Goal: Navigation & Orientation: Find specific page/section

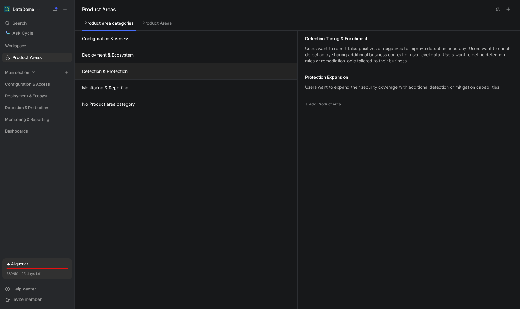
click at [32, 72] on icon at bounding box center [33, 72] width 4 height 4
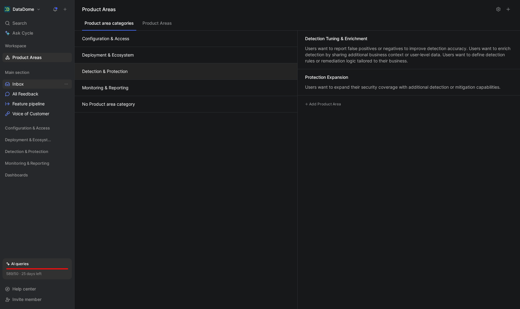
click at [19, 84] on span "Inbox" at bounding box center [17, 84] width 11 height 6
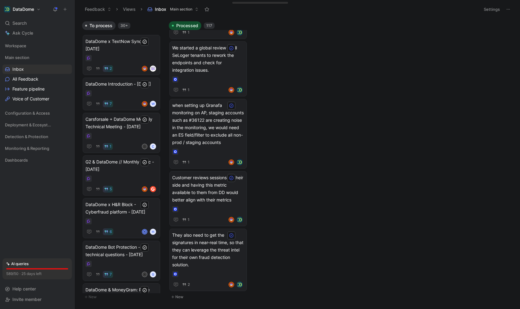
scroll to position [4559, 0]
click at [198, 271] on div at bounding box center [208, 274] width 72 height 6
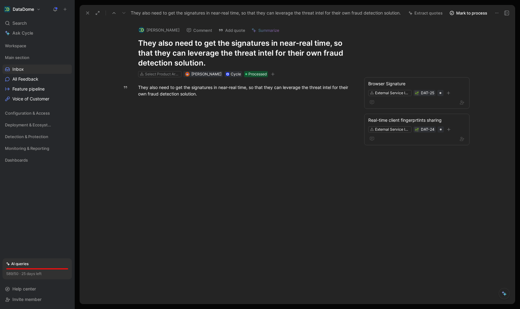
click at [85, 13] on icon at bounding box center [87, 13] width 5 height 5
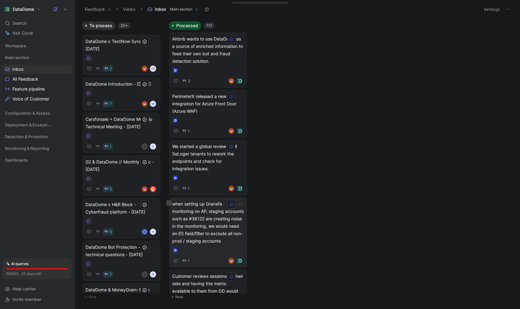
scroll to position [4479, 0]
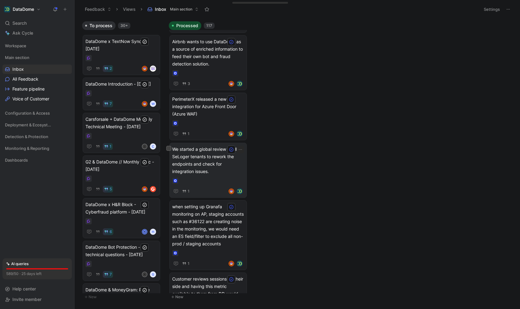
click at [198, 182] on div at bounding box center [208, 181] width 72 height 6
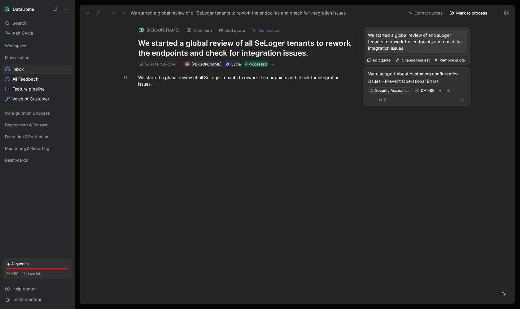
click at [412, 101] on div "6" at bounding box center [416, 99] width 97 height 7
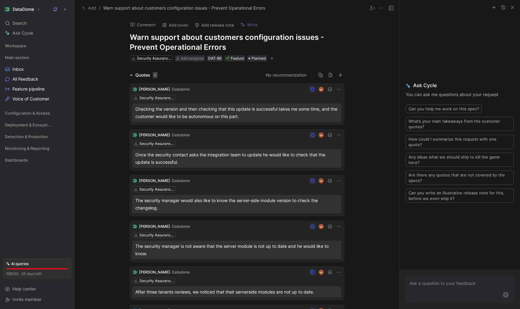
click at [39, 11] on button "DataDome" at bounding box center [22, 9] width 40 height 9
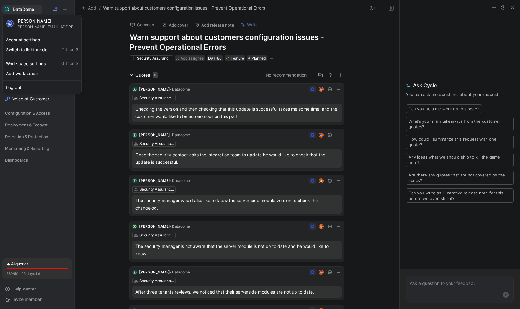
click at [39, 8] on div at bounding box center [260, 154] width 520 height 309
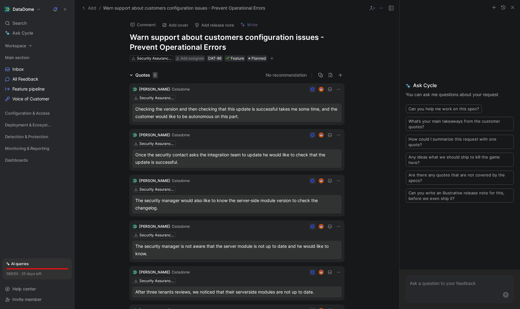
click at [32, 46] on icon at bounding box center [30, 46] width 4 height 4
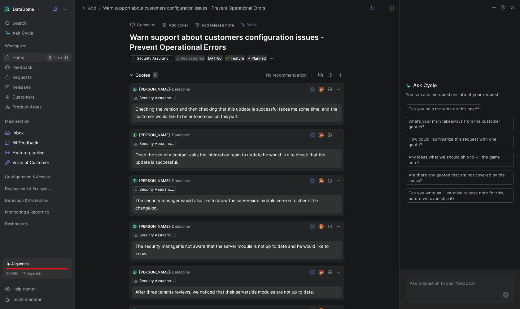
click at [29, 56] on link "Home G then H" at bounding box center [36, 57] width 69 height 9
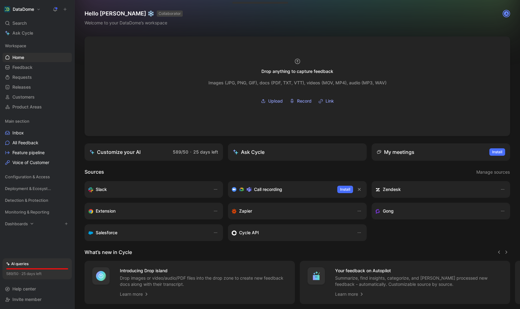
click at [31, 224] on icon at bounding box center [32, 224] width 4 height 4
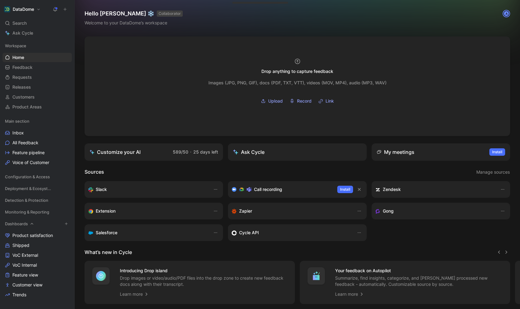
click at [31, 224] on icon at bounding box center [32, 224] width 4 height 4
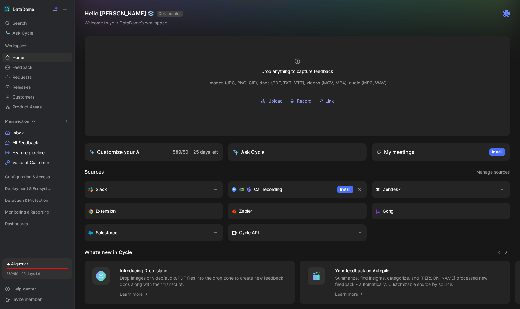
click at [32, 121] on icon at bounding box center [33, 121] width 4 height 4
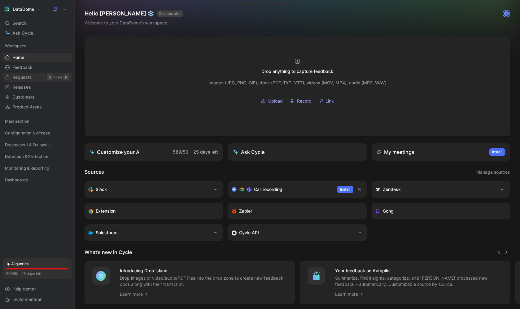
click at [31, 77] on span "Requests" at bounding box center [21, 77] width 19 height 6
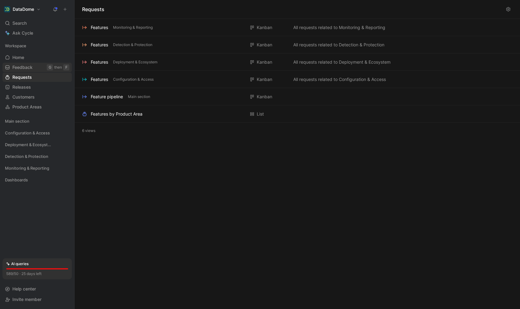
click at [31, 67] on span "Feedback" at bounding box center [22, 67] width 20 height 6
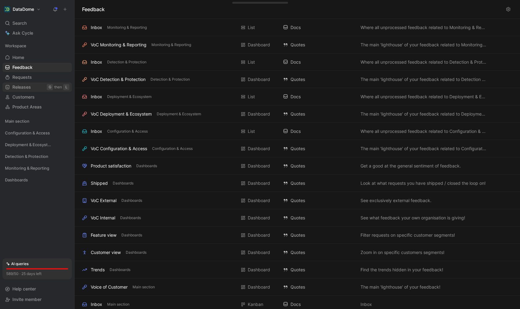
click at [33, 88] on link "Releases G then L" at bounding box center [36, 87] width 69 height 9
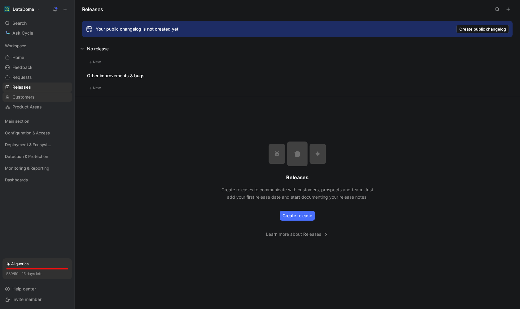
click at [35, 94] on span "Customers" at bounding box center [23, 97] width 22 height 6
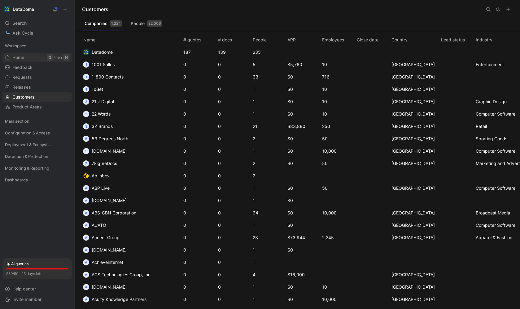
click at [37, 56] on link "Home G then H" at bounding box center [36, 57] width 69 height 9
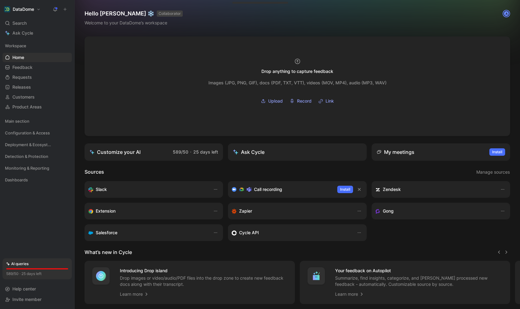
click at [37, 211] on div "Workspace Home G then H Feedback G then F Requests G then R Releases G then L C…" at bounding box center [36, 146] width 69 height 211
click at [62, 231] on div "Workspace Home G then H Feedback G then F Requests G then R Releases G then L C…" at bounding box center [36, 146] width 69 height 211
click at [215, 192] on icon "button" at bounding box center [215, 189] width 5 height 5
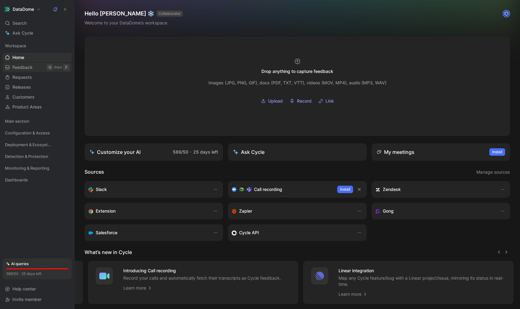
click at [30, 68] on span "Feedback" at bounding box center [22, 67] width 20 height 6
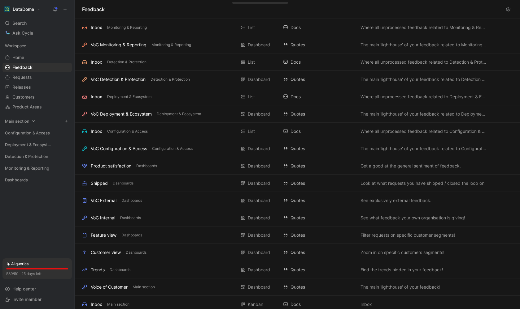
click at [33, 121] on icon at bounding box center [33, 121] width 3 height 2
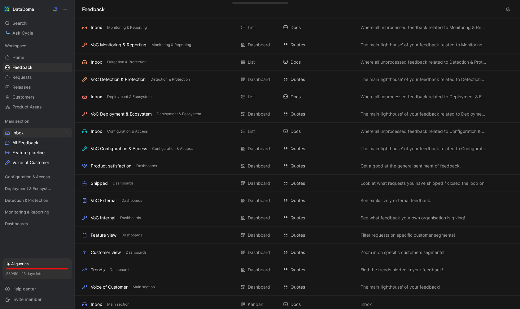
click at [23, 133] on span "Inbox" at bounding box center [17, 133] width 11 height 6
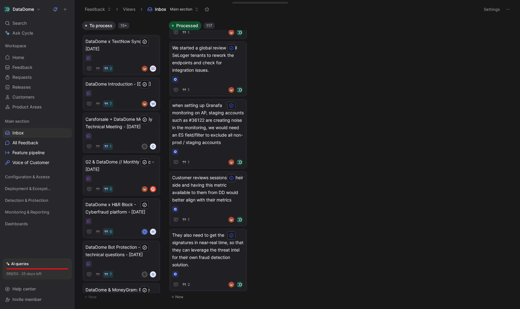
scroll to position [4437, 0]
click at [205, 273] on div at bounding box center [208, 274] width 72 height 6
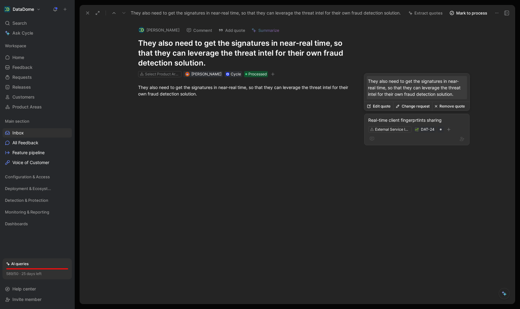
click at [392, 140] on div at bounding box center [416, 138] width 97 height 7
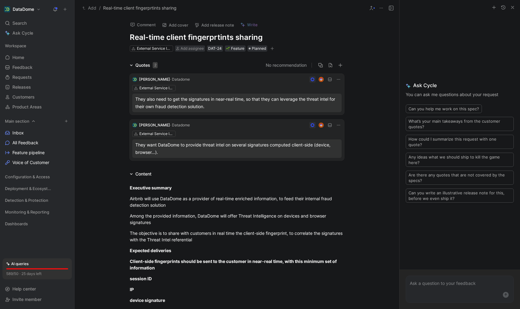
click at [33, 121] on icon at bounding box center [33, 122] width 3 height 2
click at [23, 233] on div "Workspace Home G then H Feedback G then F Requests G then R Releases G then L C…" at bounding box center [36, 146] width 69 height 211
click at [32, 215] on div "Workspace Home G then H Feedback G then F Requests G then R Releases G then L C…" at bounding box center [36, 146] width 69 height 211
click at [28, 209] on div "Workspace Home G then H Feedback G then F Requests G then R Releases G then L C…" at bounding box center [36, 146] width 69 height 211
click at [40, 222] on div "Workspace Home G then H Feedback G then F Requests G then R Releases G then L C…" at bounding box center [36, 146] width 69 height 211
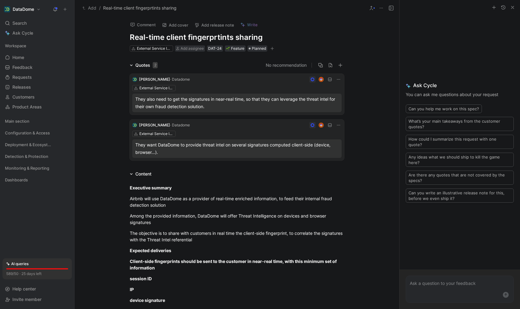
click at [36, 217] on div "Workspace Home G then H Feedback G then F Requests G then R Releases G then L C…" at bounding box center [36, 146] width 69 height 211
click at [31, 180] on icon at bounding box center [32, 180] width 4 height 4
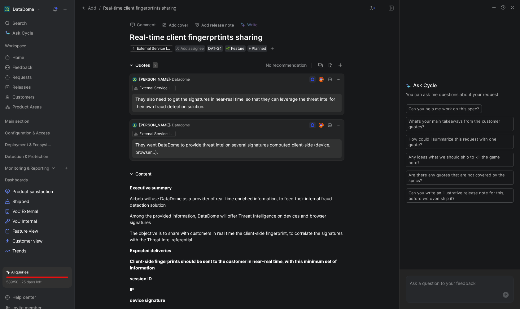
click at [54, 167] on icon at bounding box center [53, 168] width 4 height 4
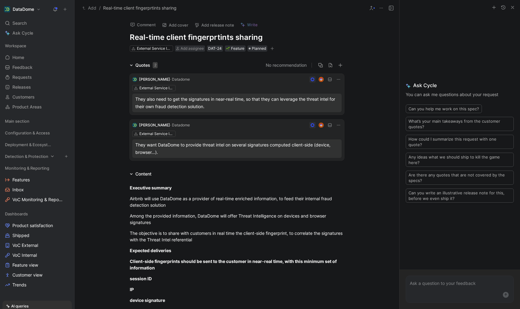
click at [53, 156] on icon at bounding box center [52, 156] width 4 height 4
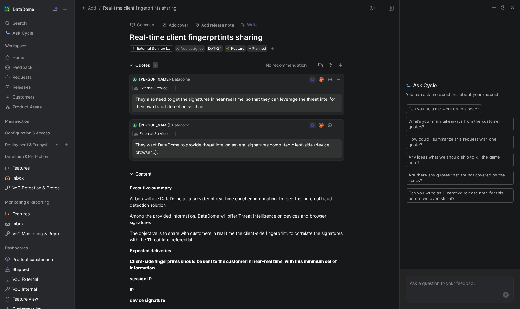
click at [55, 144] on icon at bounding box center [57, 145] width 4 height 4
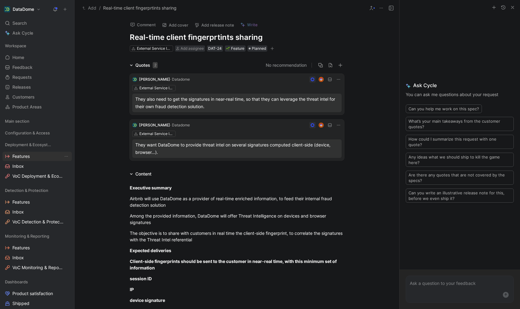
click at [19, 158] on span "Features" at bounding box center [20, 157] width 17 height 6
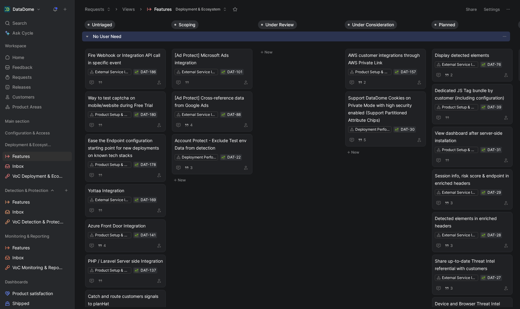
click at [52, 191] on icon at bounding box center [52, 190] width 4 height 4
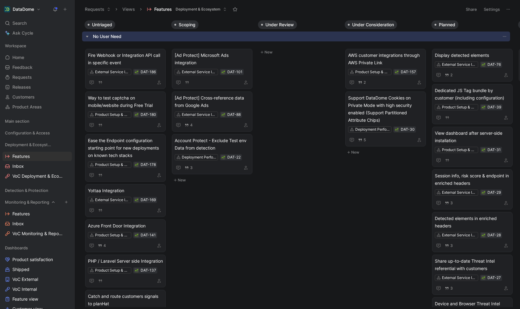
click at [52, 202] on icon at bounding box center [53, 202] width 4 height 4
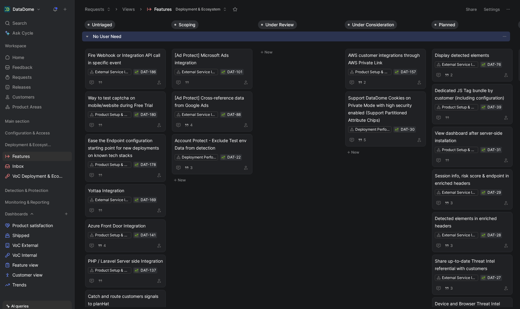
click at [30, 214] on icon at bounding box center [32, 214] width 4 height 4
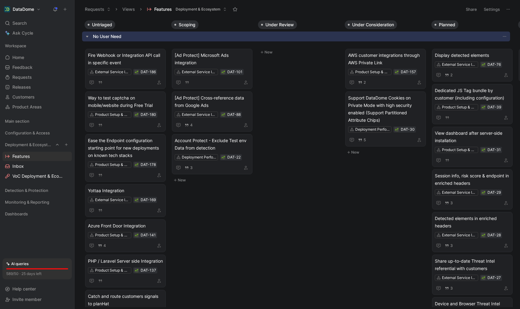
click at [58, 144] on icon at bounding box center [57, 145] width 4 height 4
click at [26, 61] on link "Home G then H" at bounding box center [36, 57] width 69 height 9
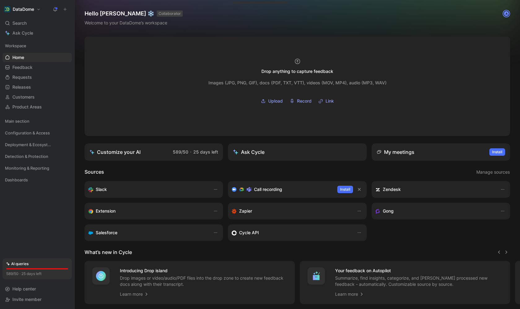
click at [35, 223] on div "Workspace Home G then H Feedback G then F Requests G then R Releases G then L C…" at bounding box center [36, 146] width 69 height 211
